Goal: Find specific page/section: Find specific page/section

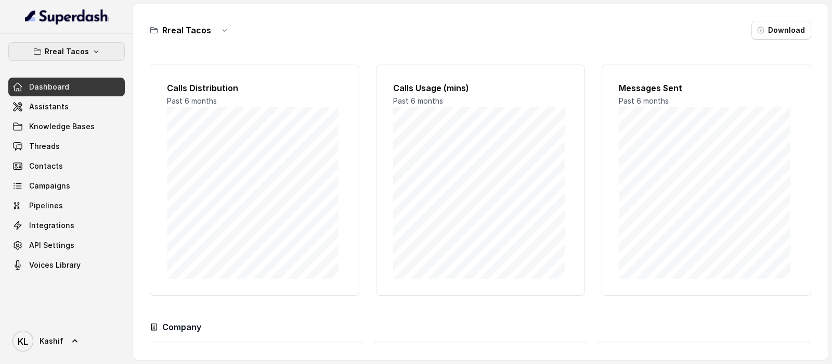
click at [89, 48] on button "Rreal Tacos" at bounding box center [66, 51] width 117 height 19
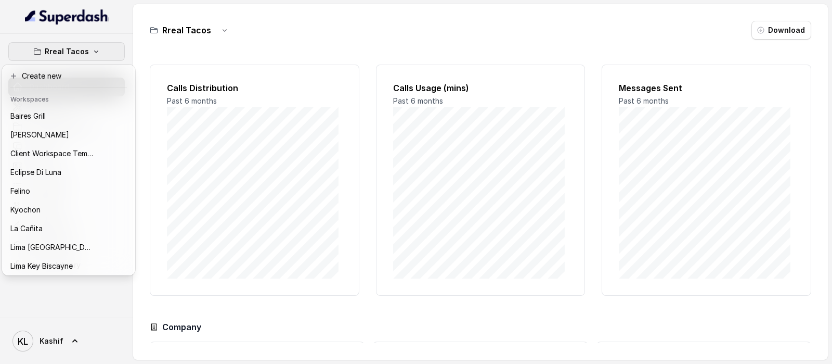
scroll to position [105, 0]
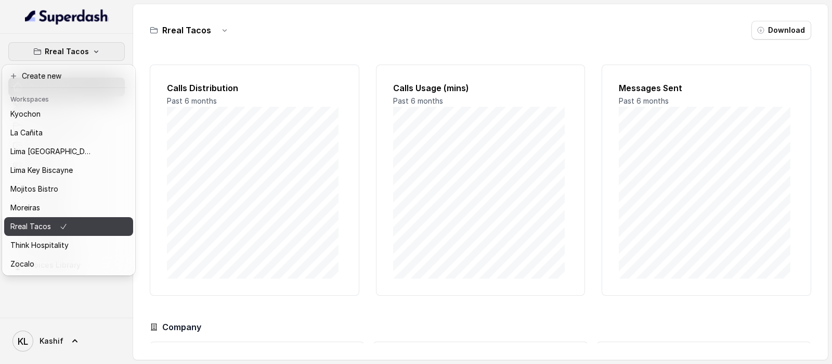
click at [63, 224] on icon "button" at bounding box center [63, 226] width 5 height 5
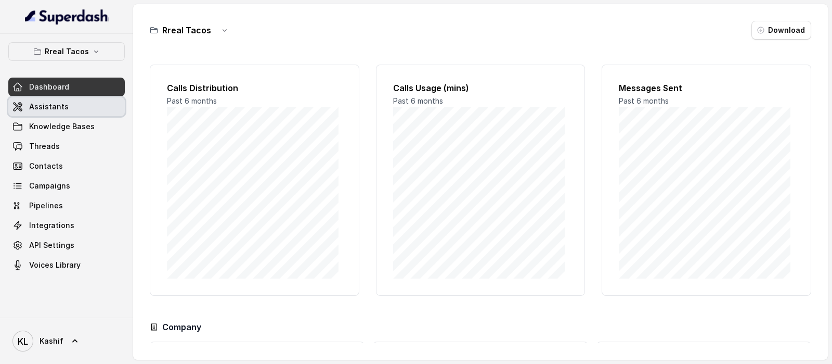
click at [73, 100] on link "Assistants" at bounding box center [66, 106] width 117 height 19
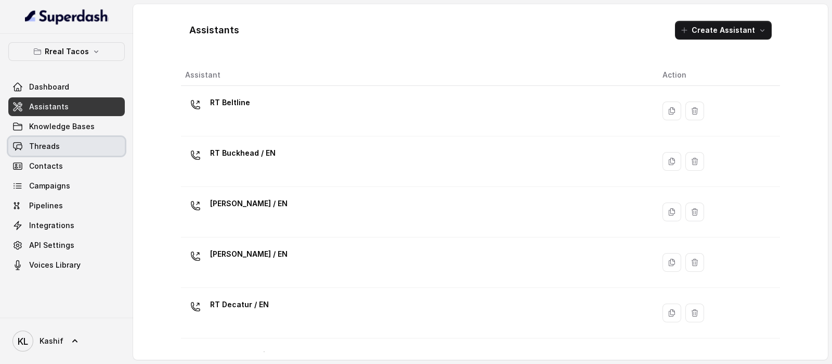
click at [75, 148] on link "Threads" at bounding box center [66, 146] width 117 height 19
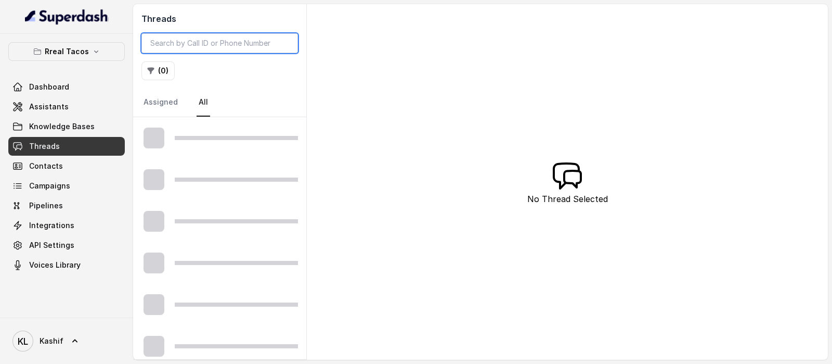
click at [209, 36] on input "search" at bounding box center [219, 43] width 157 height 20
paste input "15127458842"
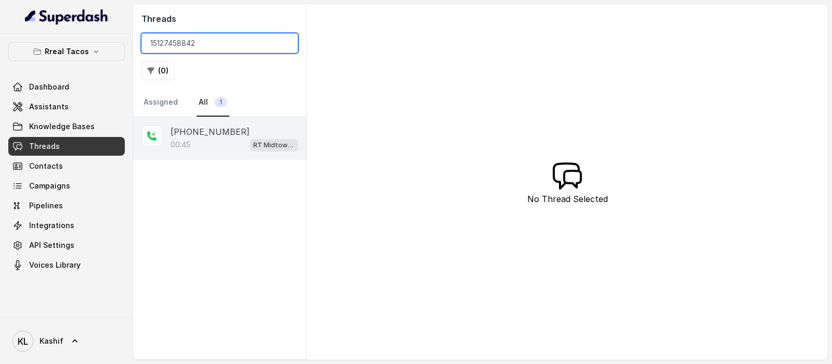
type input "15127458842"
click at [204, 146] on div "00:45 RT Midtown / EN" at bounding box center [234, 145] width 127 height 14
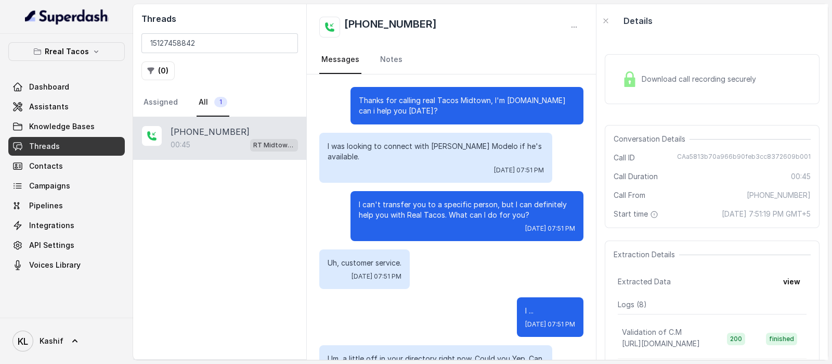
scroll to position [95, 0]
